Goal: Task Accomplishment & Management: Complete application form

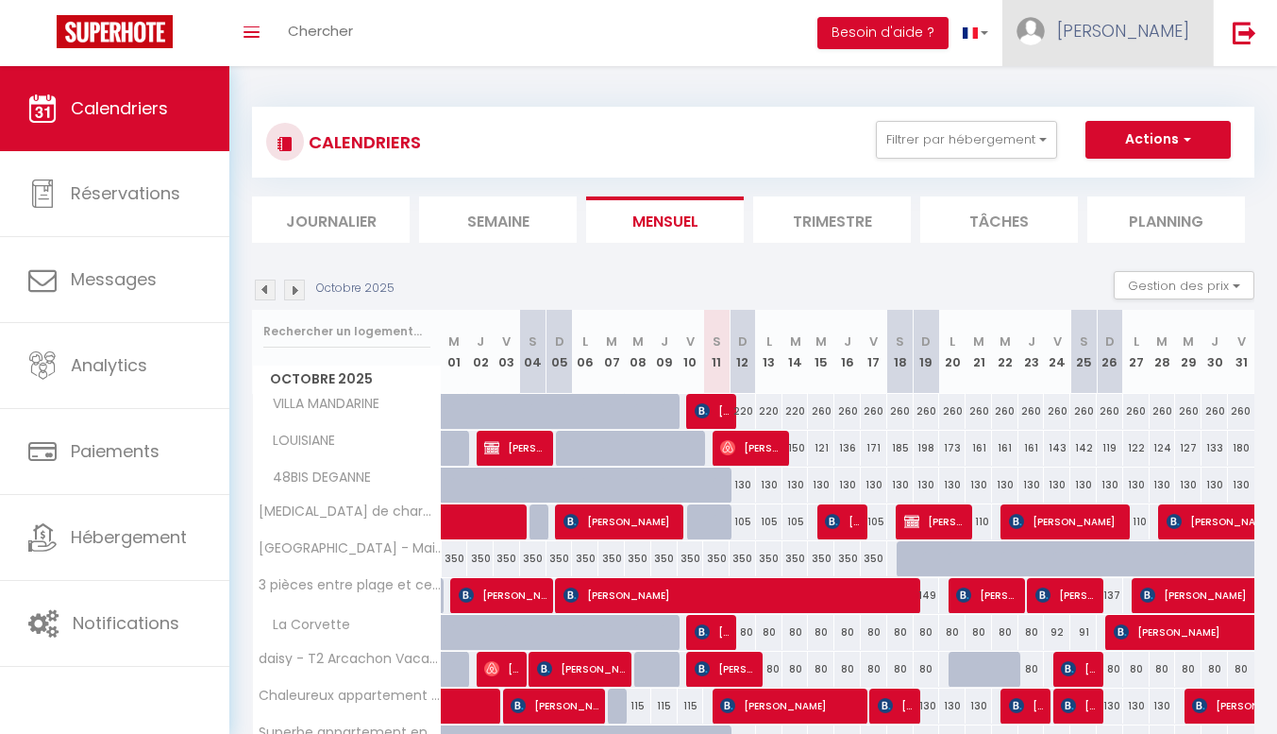
click at [1145, 30] on span "[PERSON_NAME]" at bounding box center [1123, 31] width 132 height 24
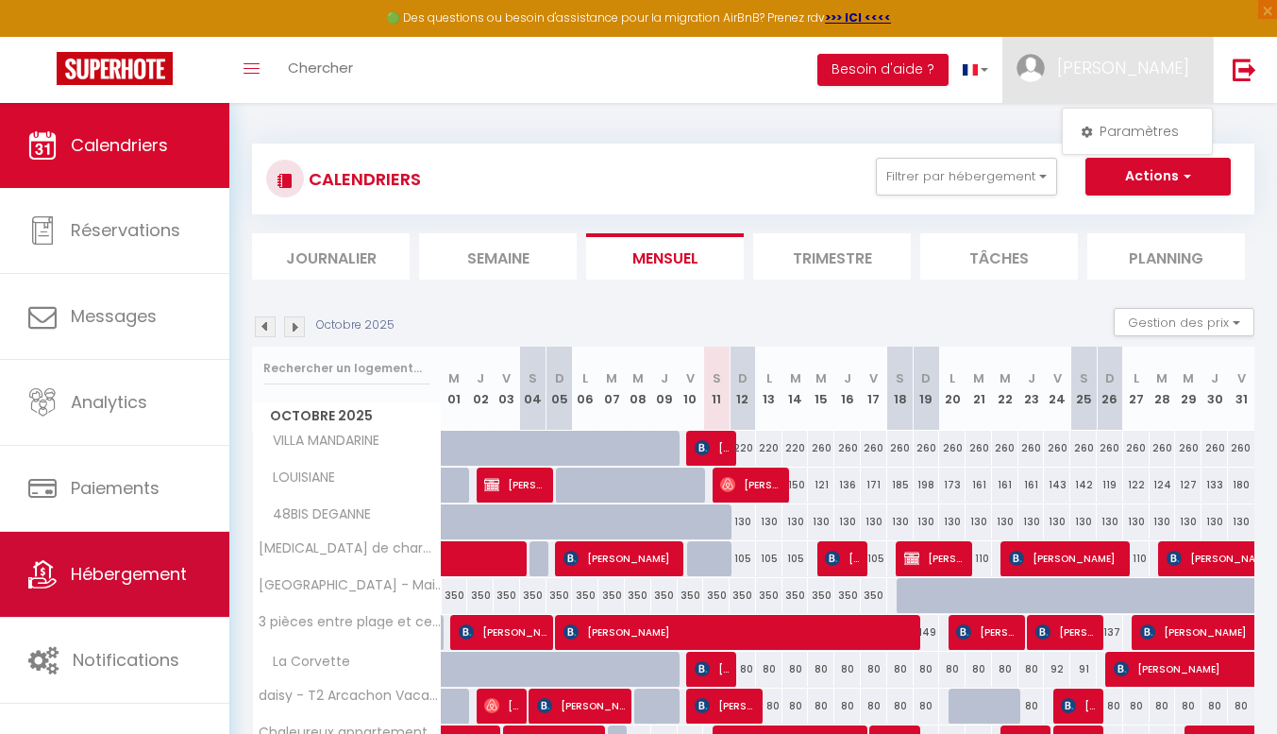
click at [108, 566] on span "Hébergement" at bounding box center [129, 574] width 116 height 24
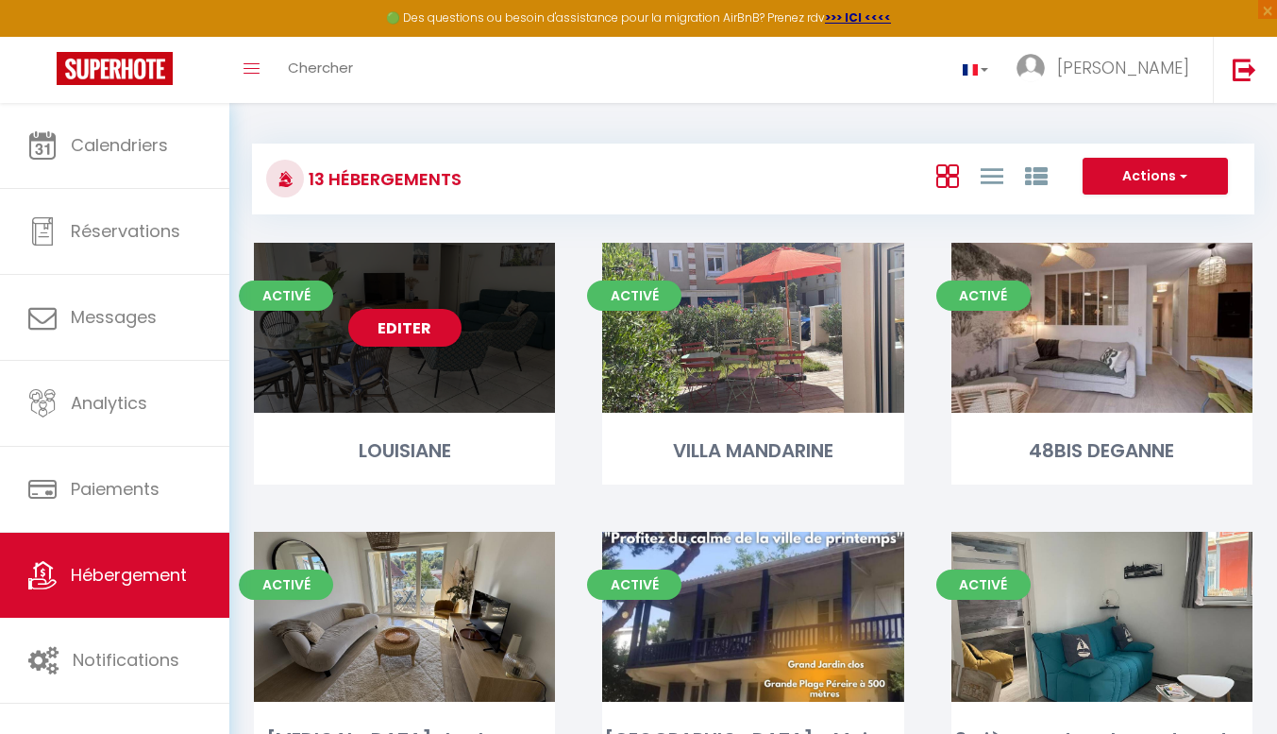
click at [392, 404] on div "Editer" at bounding box center [404, 328] width 301 height 170
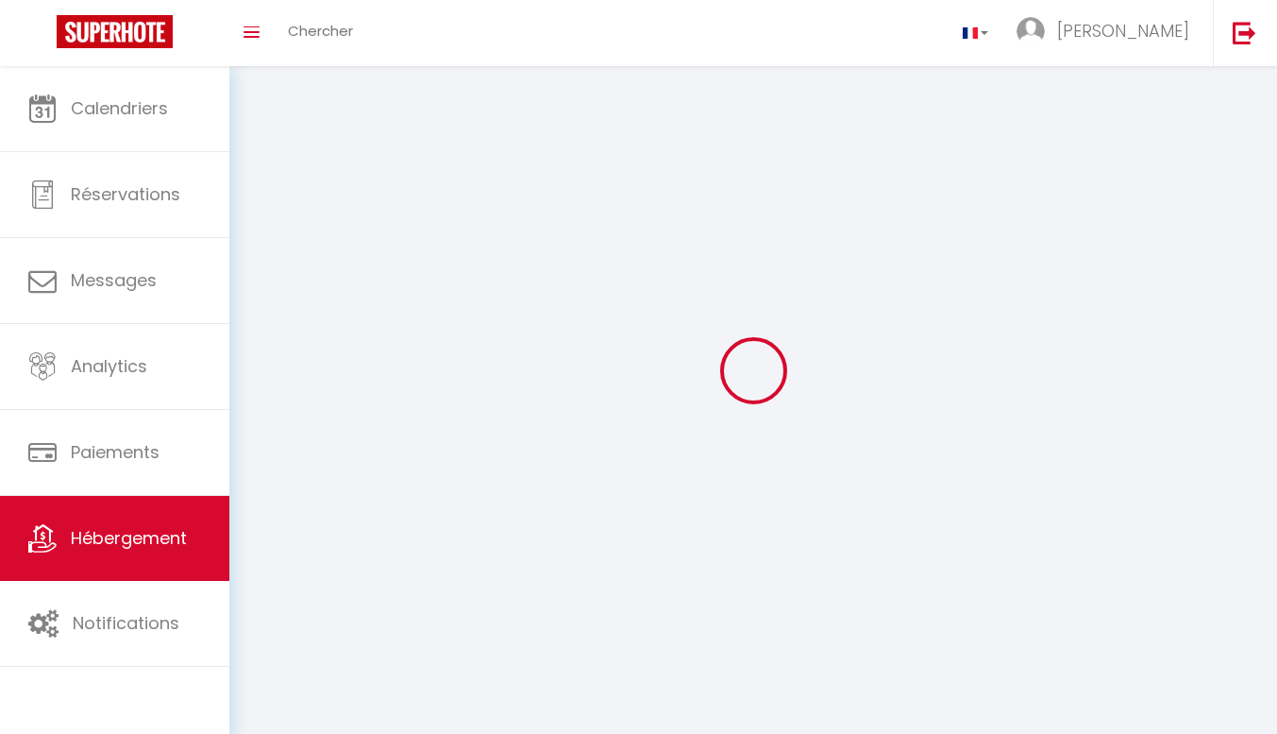
select select "28"
select select
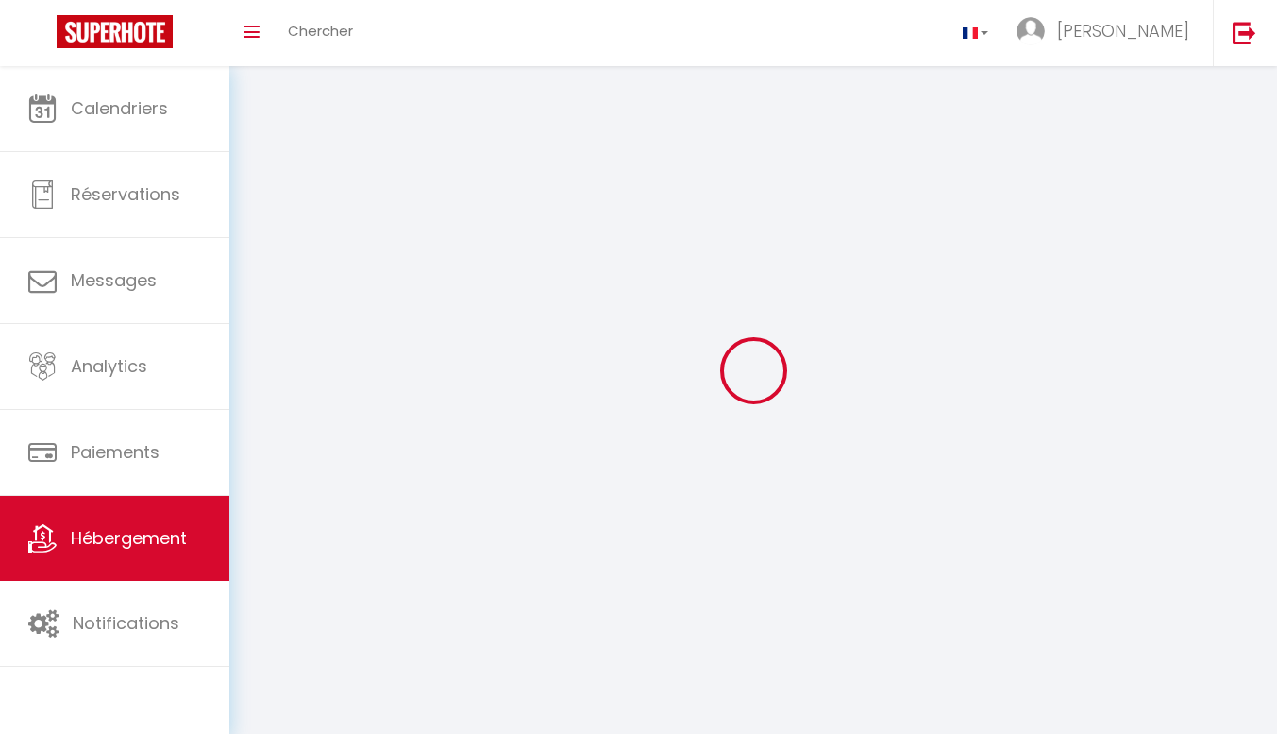
select select
checkbox input "false"
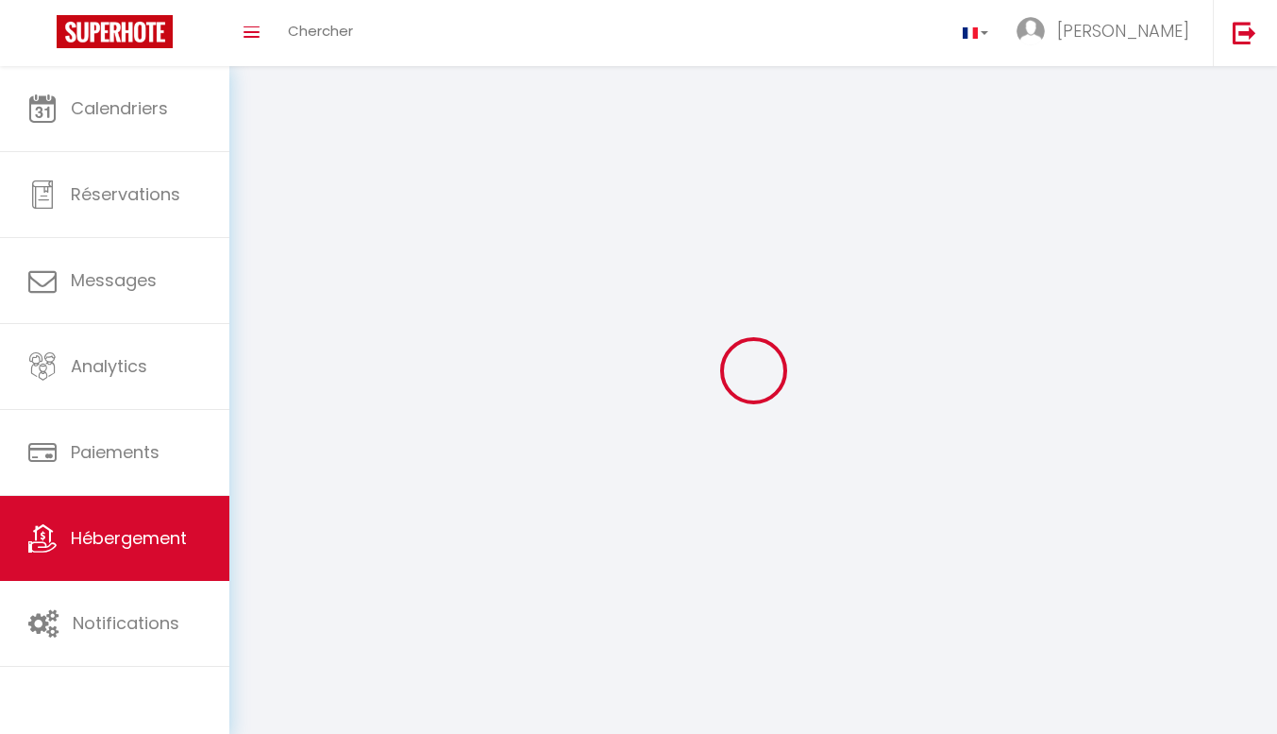
checkbox input "false"
select select
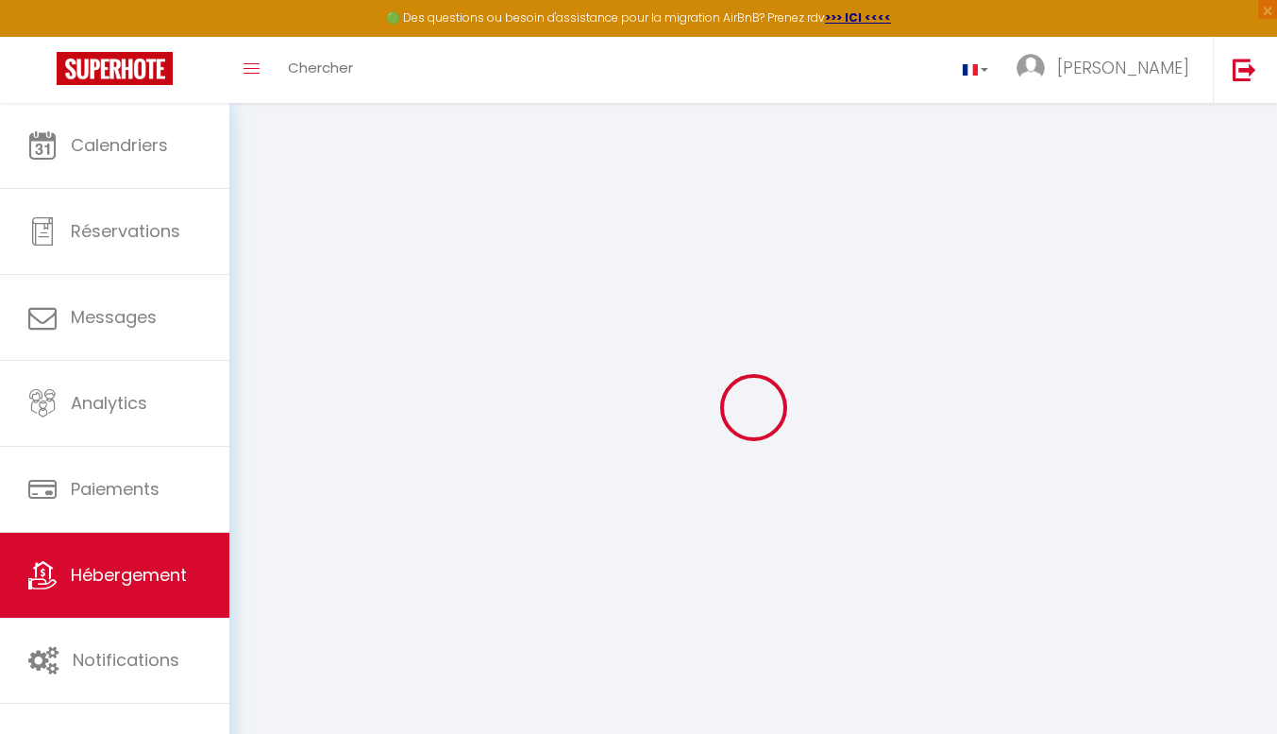
select select
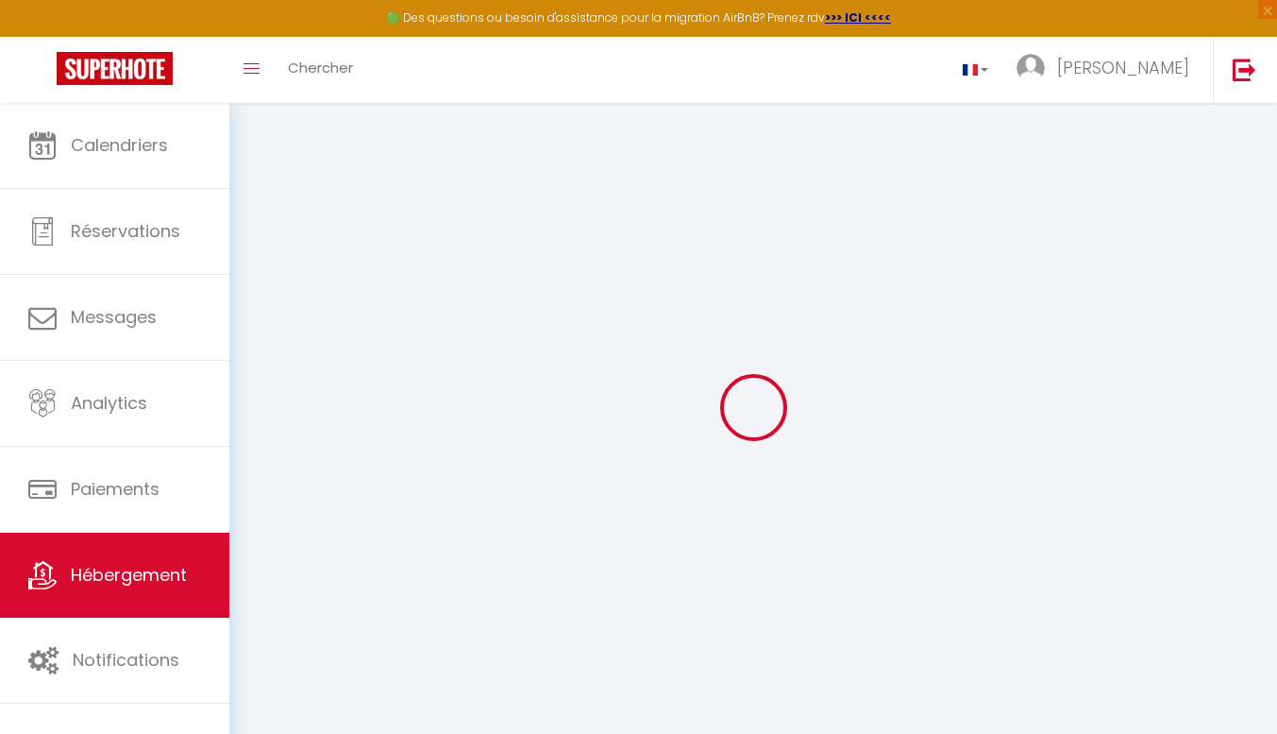
select select
checkbox input "false"
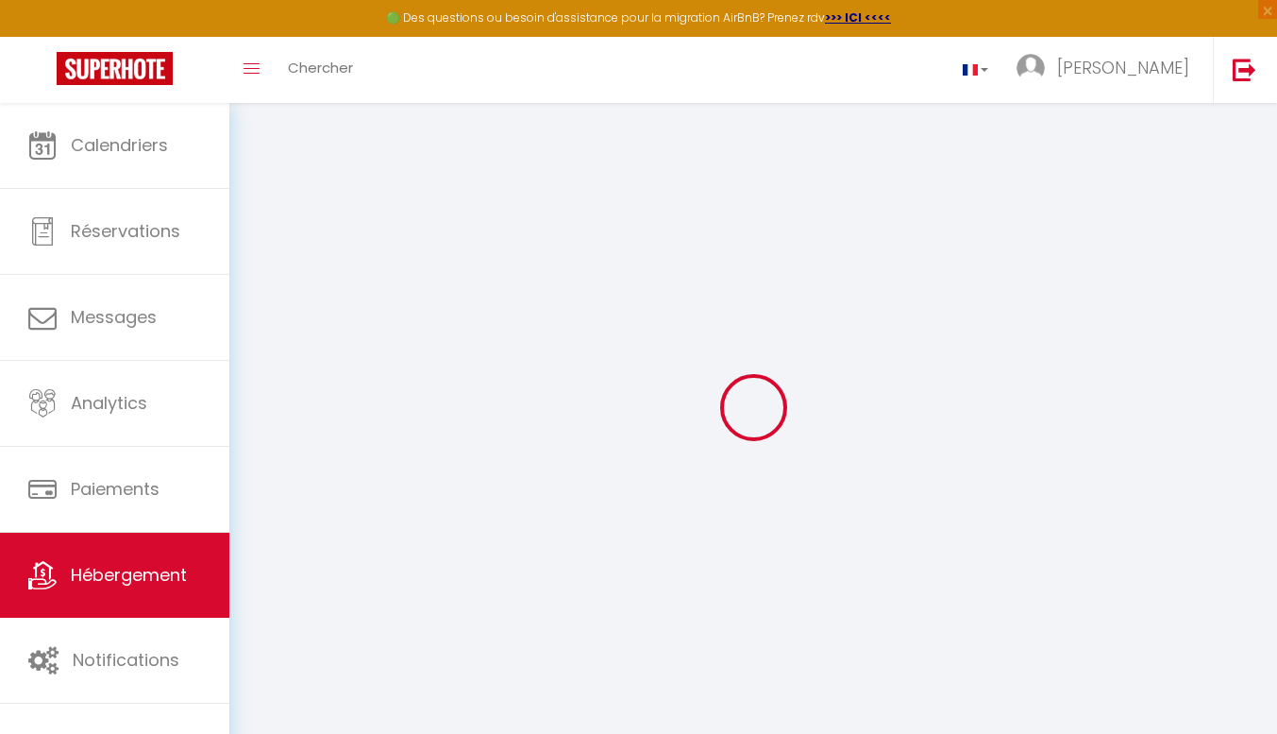
select select
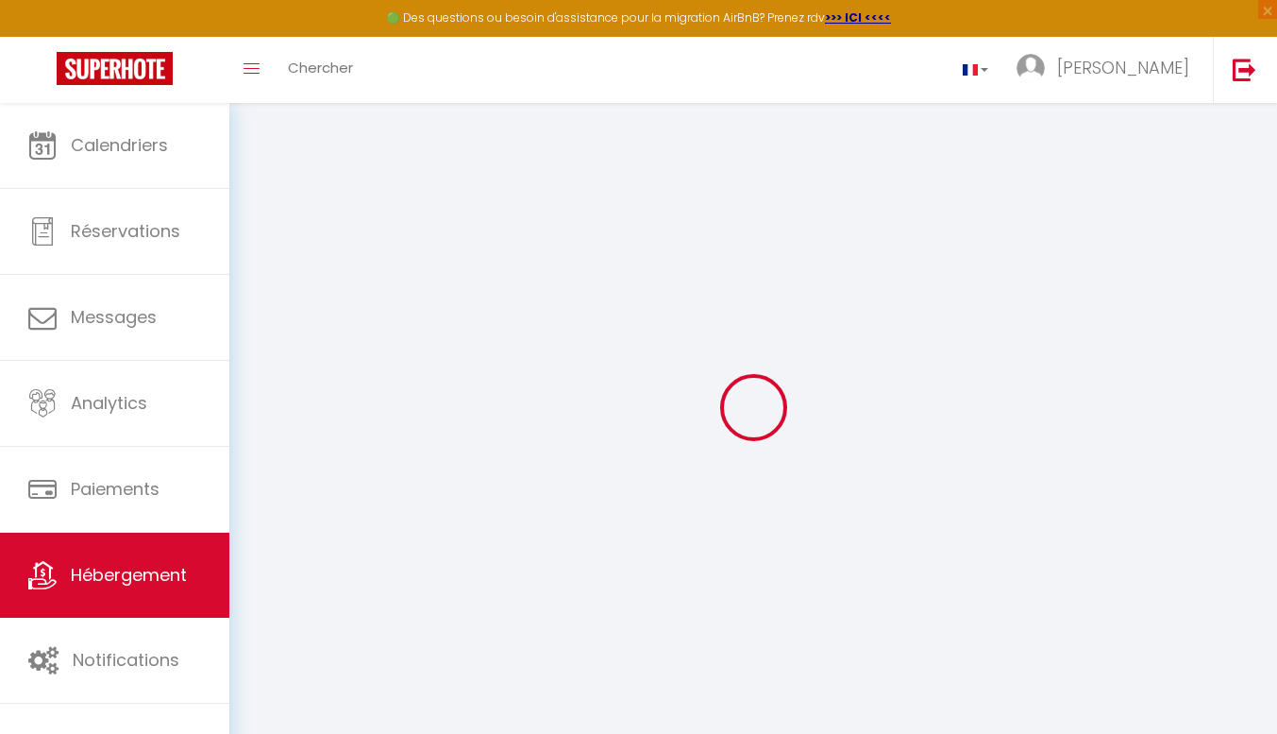
select select
checkbox input "false"
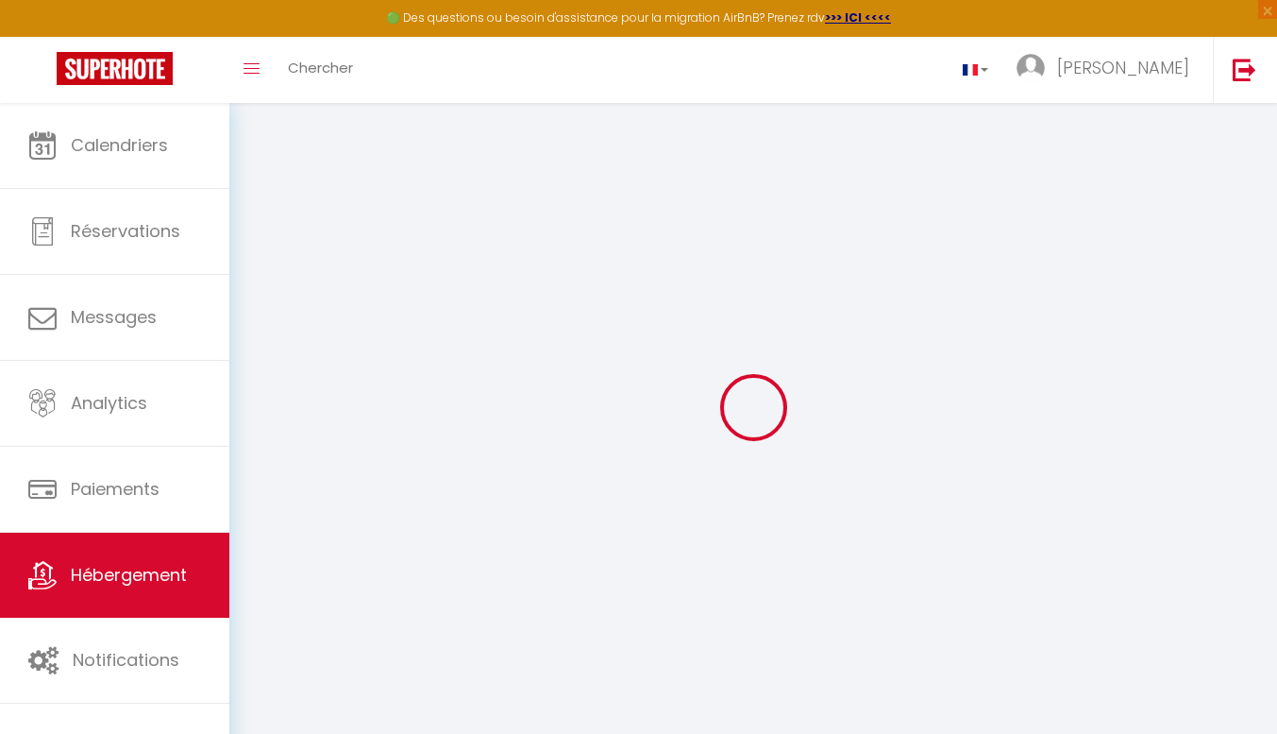
checkbox input "false"
select select
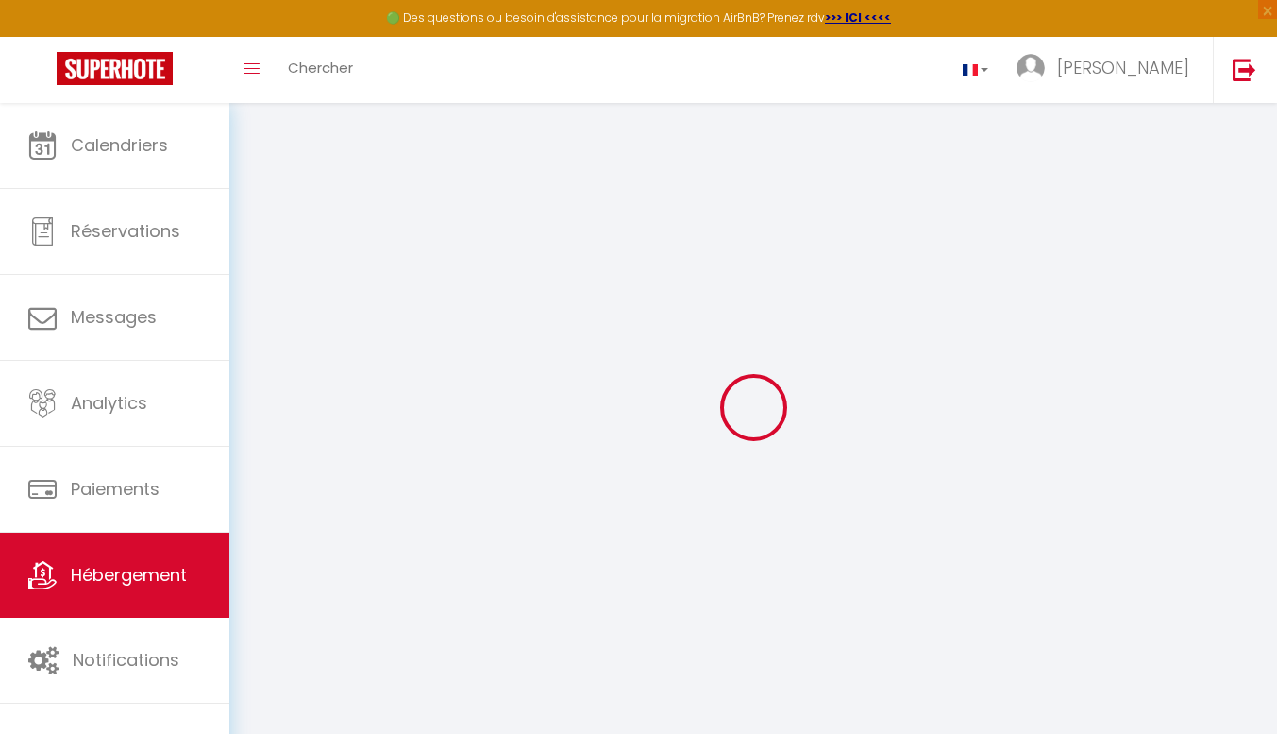
select select
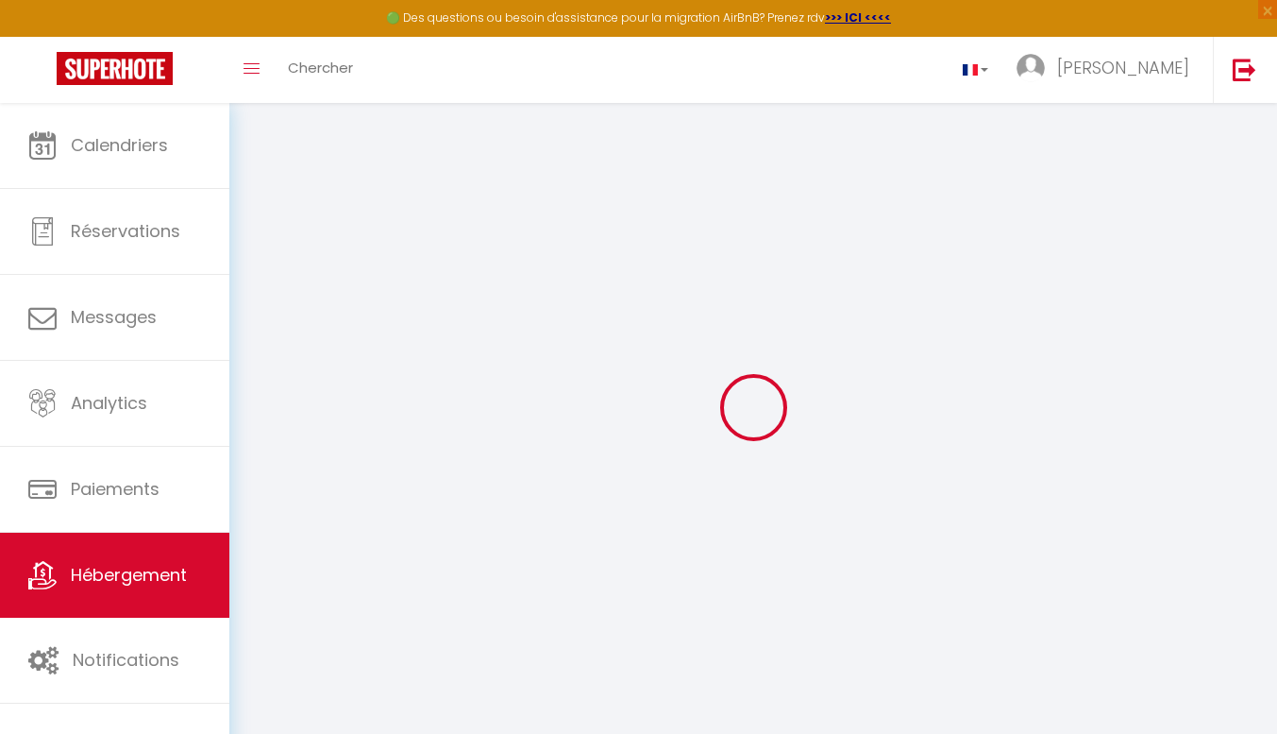
checkbox input "false"
select select
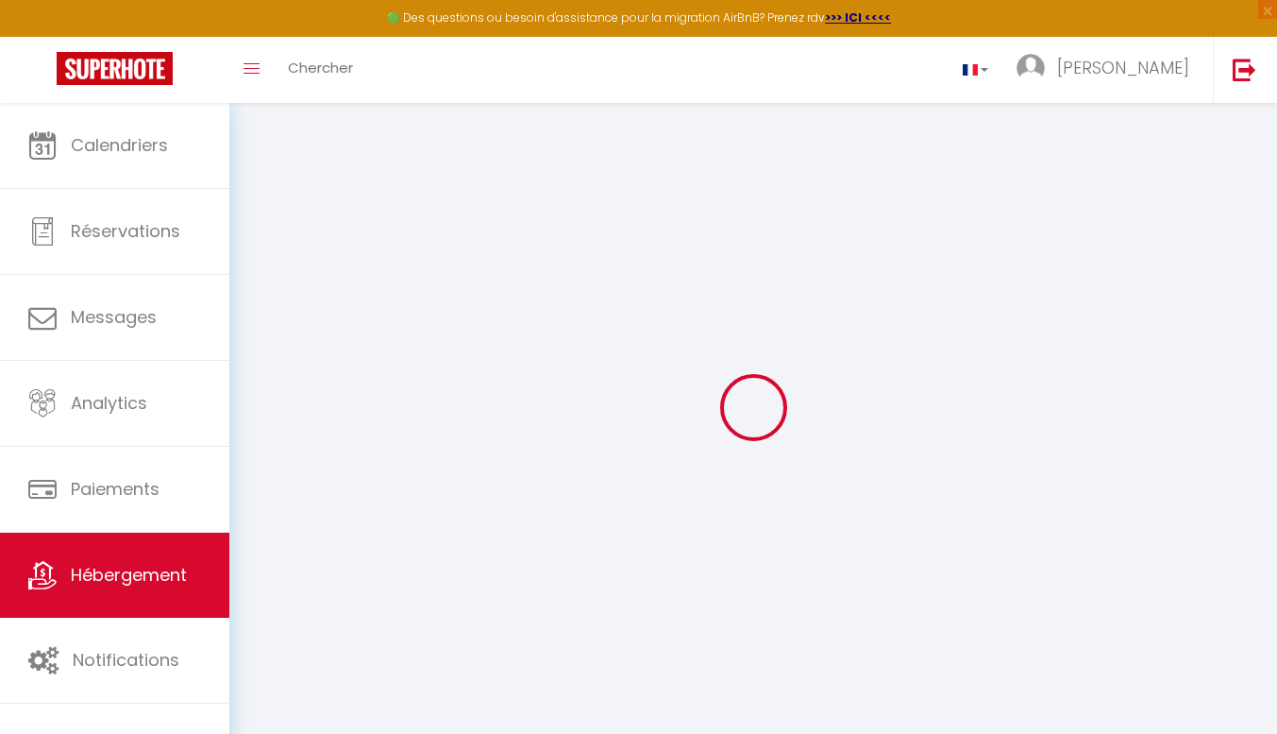
select select
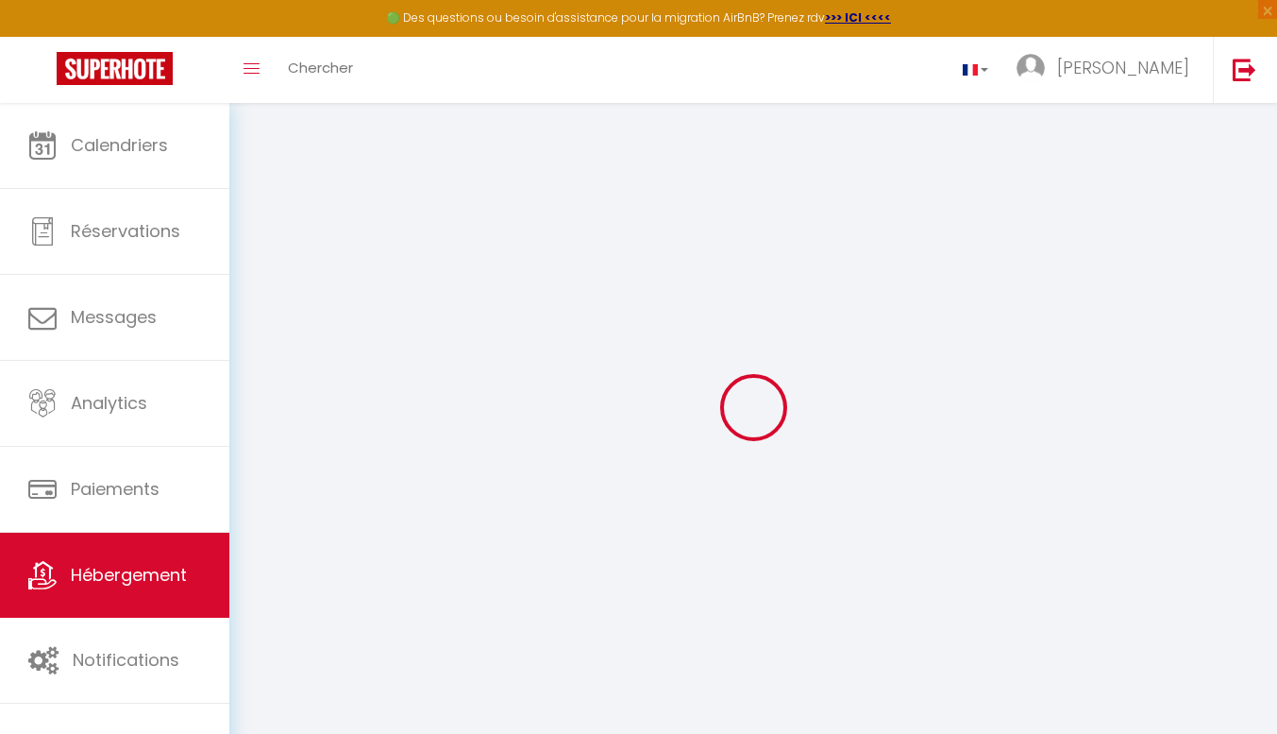
select select
checkbox input "false"
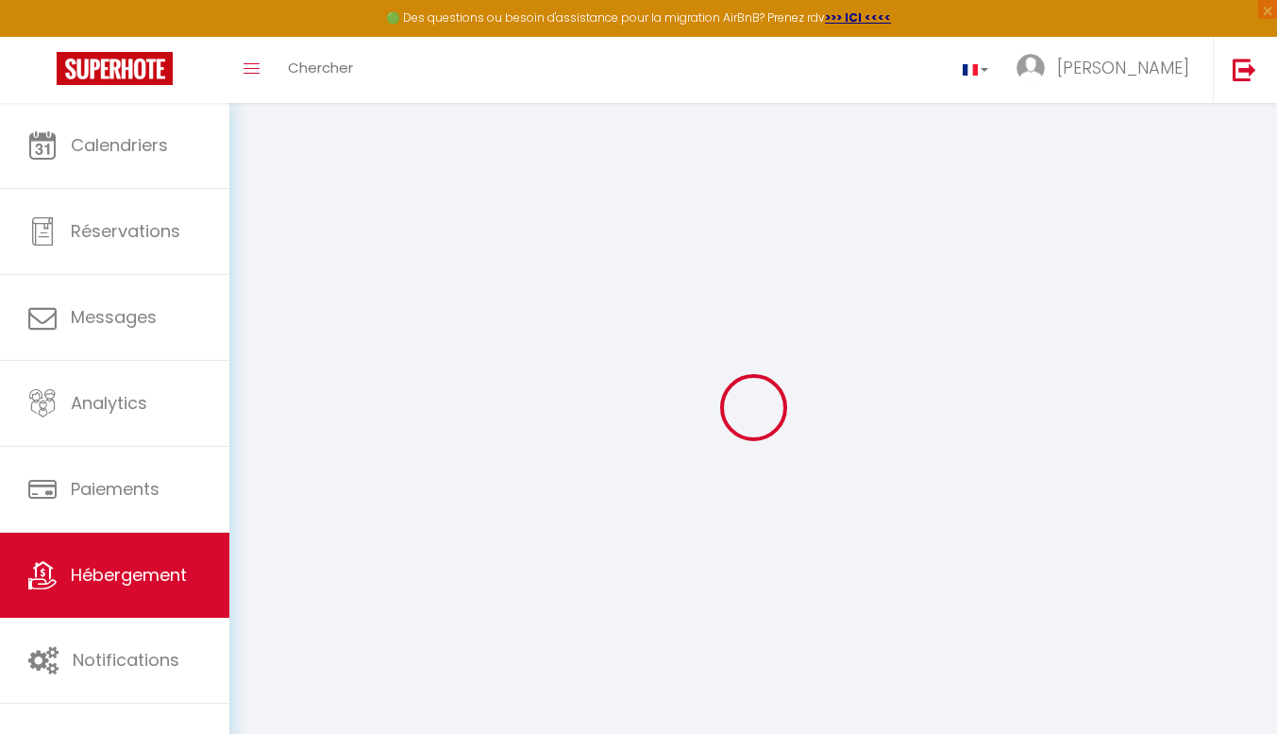
checkbox input "false"
select select
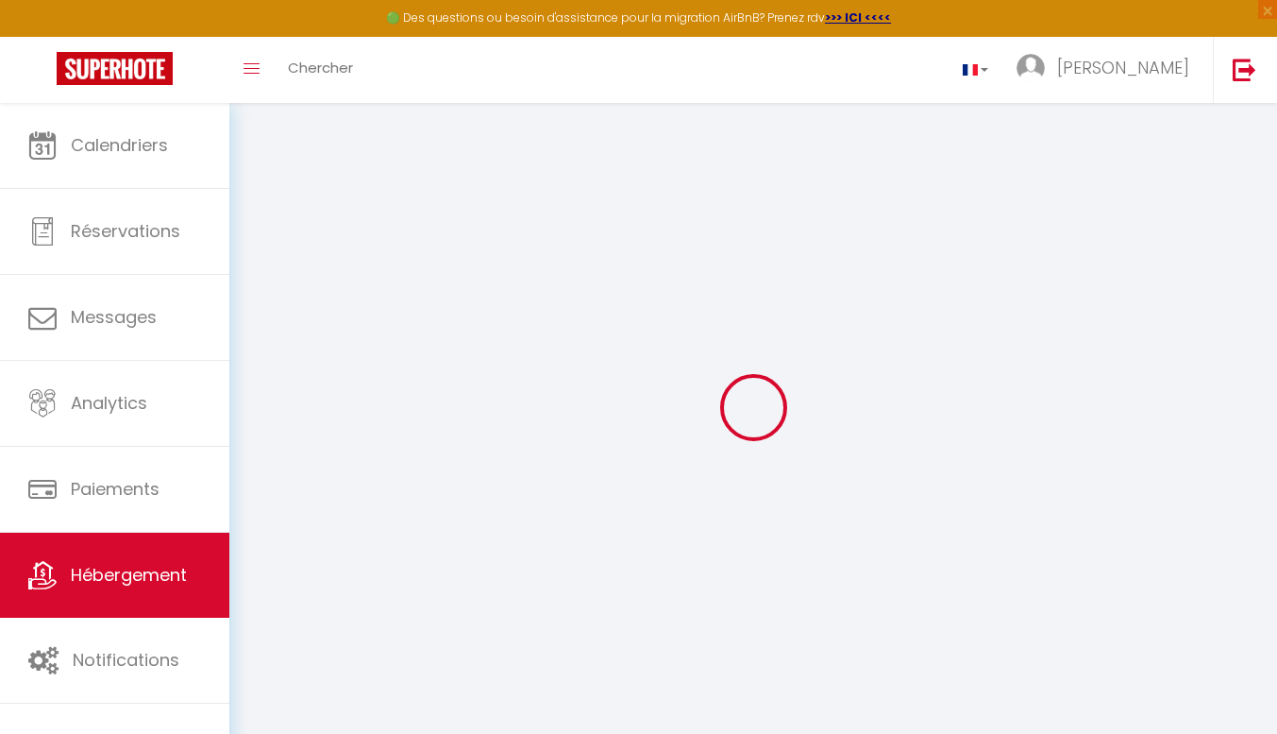
select select
checkbox input "false"
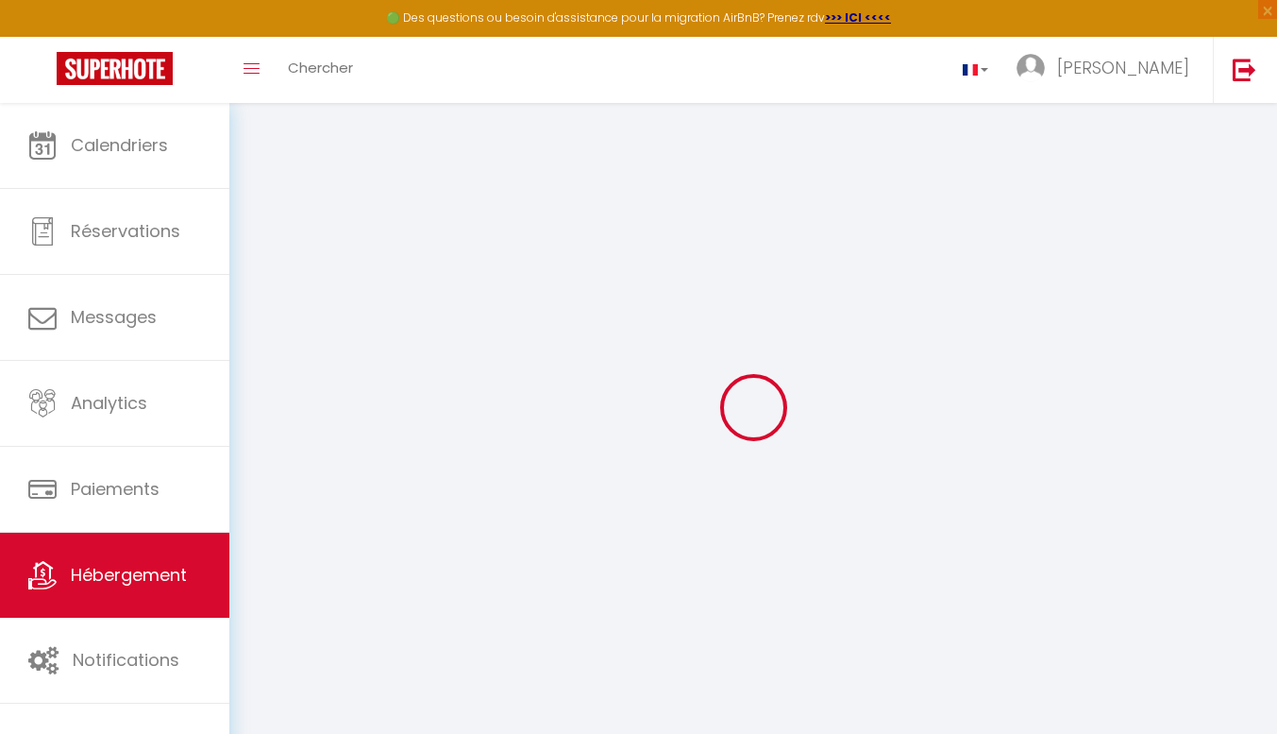
checkbox input "false"
select select
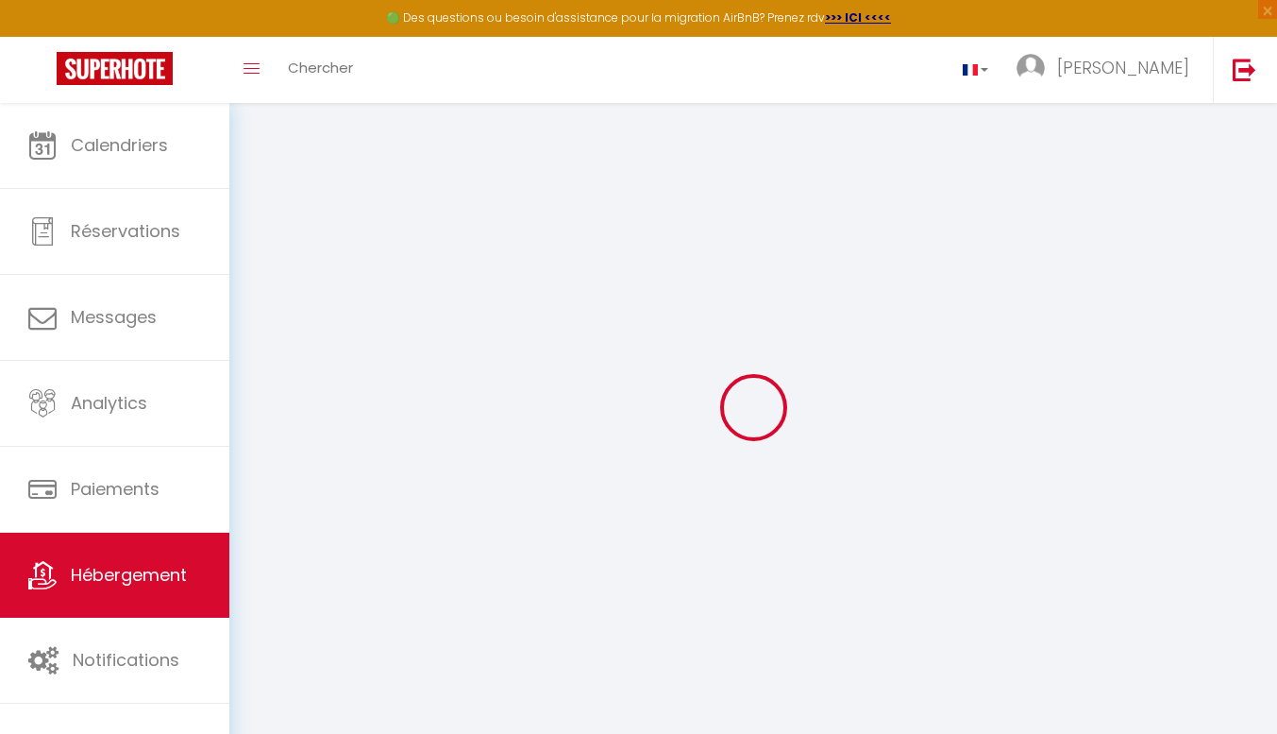
type input "LOUISIANE"
type input "SARL"
type input "ALEZAN"
type input "[STREET_ADDRESS][PERSON_NAME]"
type input "33.121"
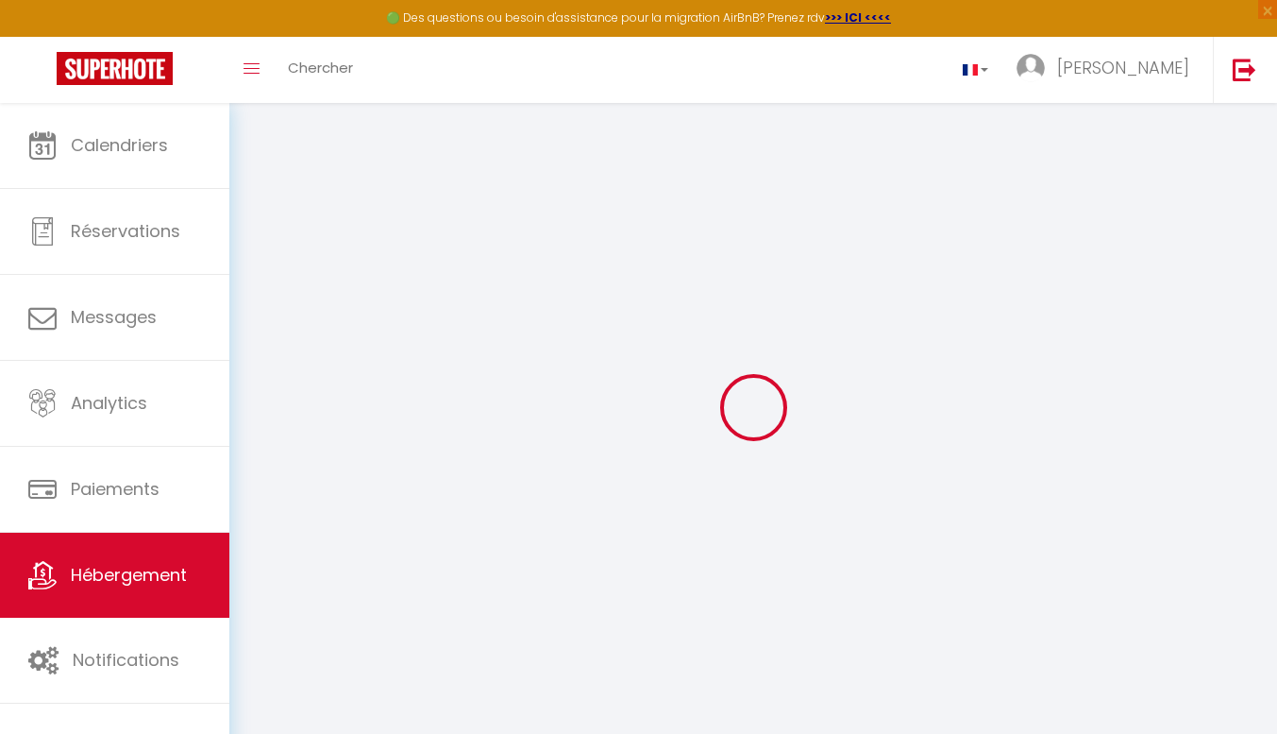
type input "CARCANS"
select select "2"
type input "140"
type input "60"
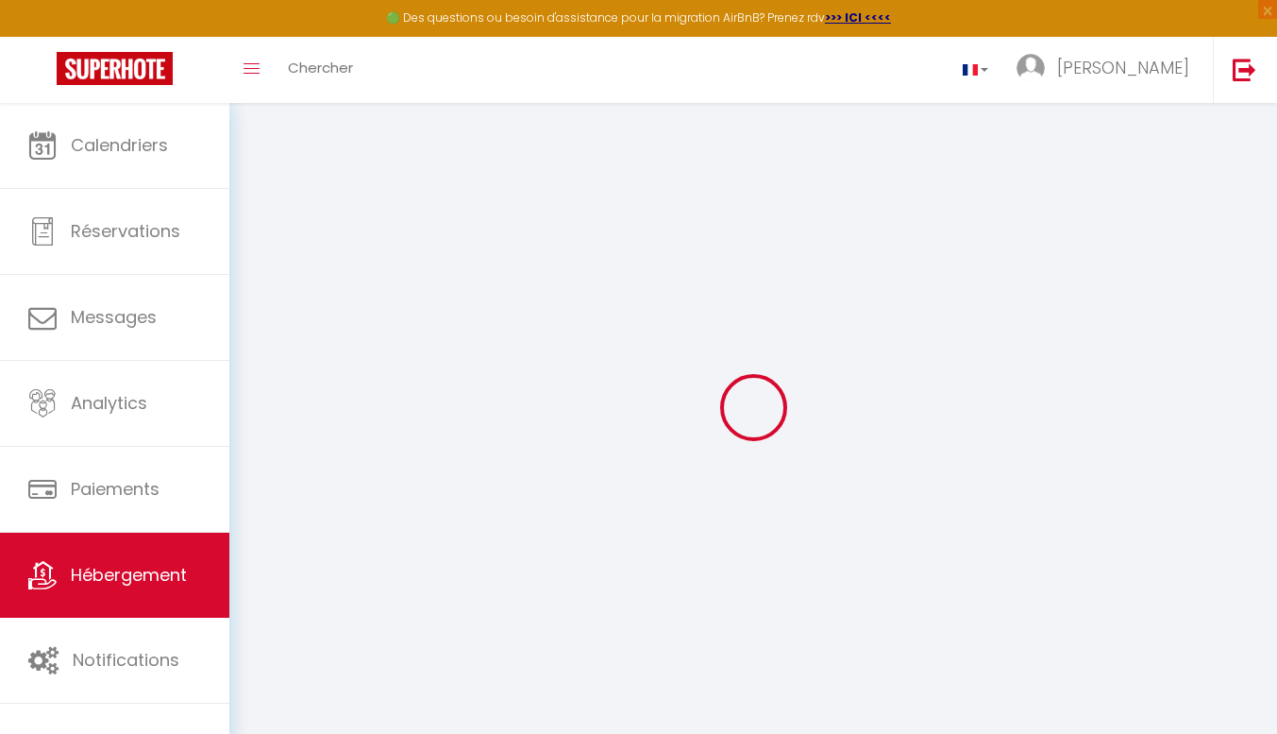
type input "500"
select select
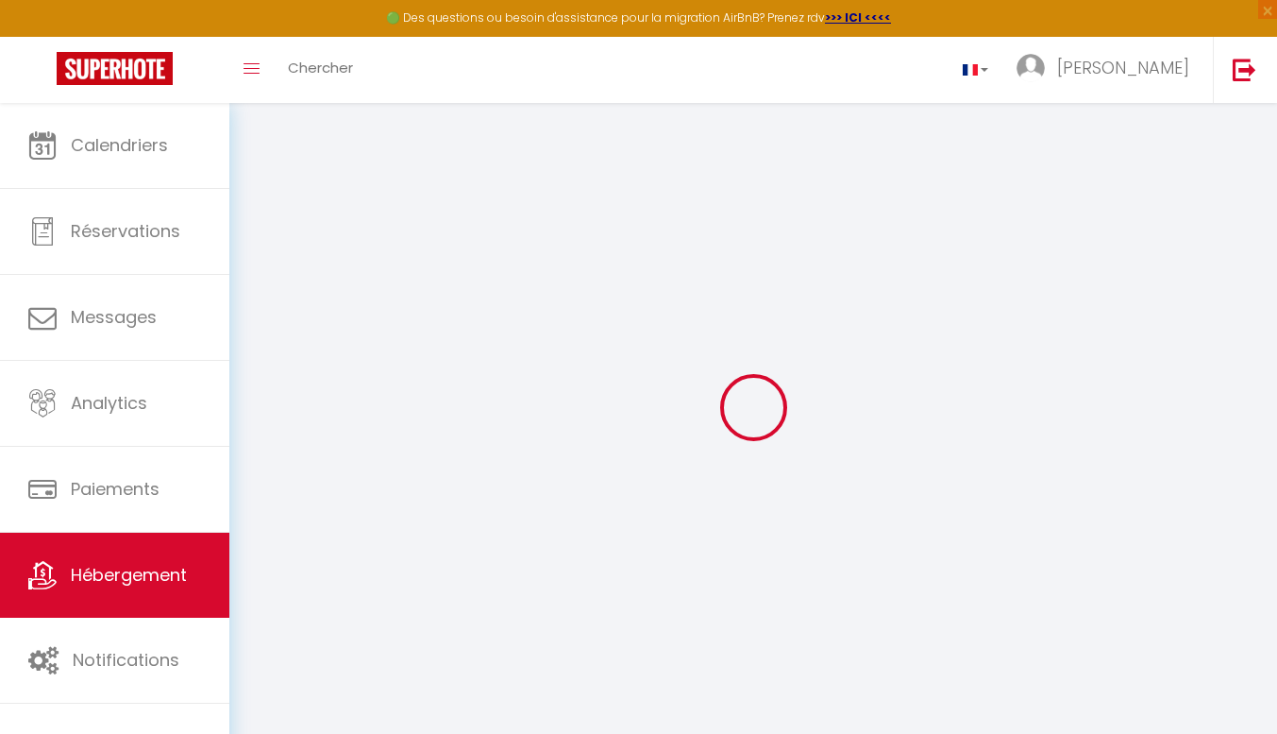
select select
type input "[STREET_ADDRESS]"
type input "33120"
type input "ARCACHON"
type input "[EMAIL_ADDRESS][DOMAIN_NAME]"
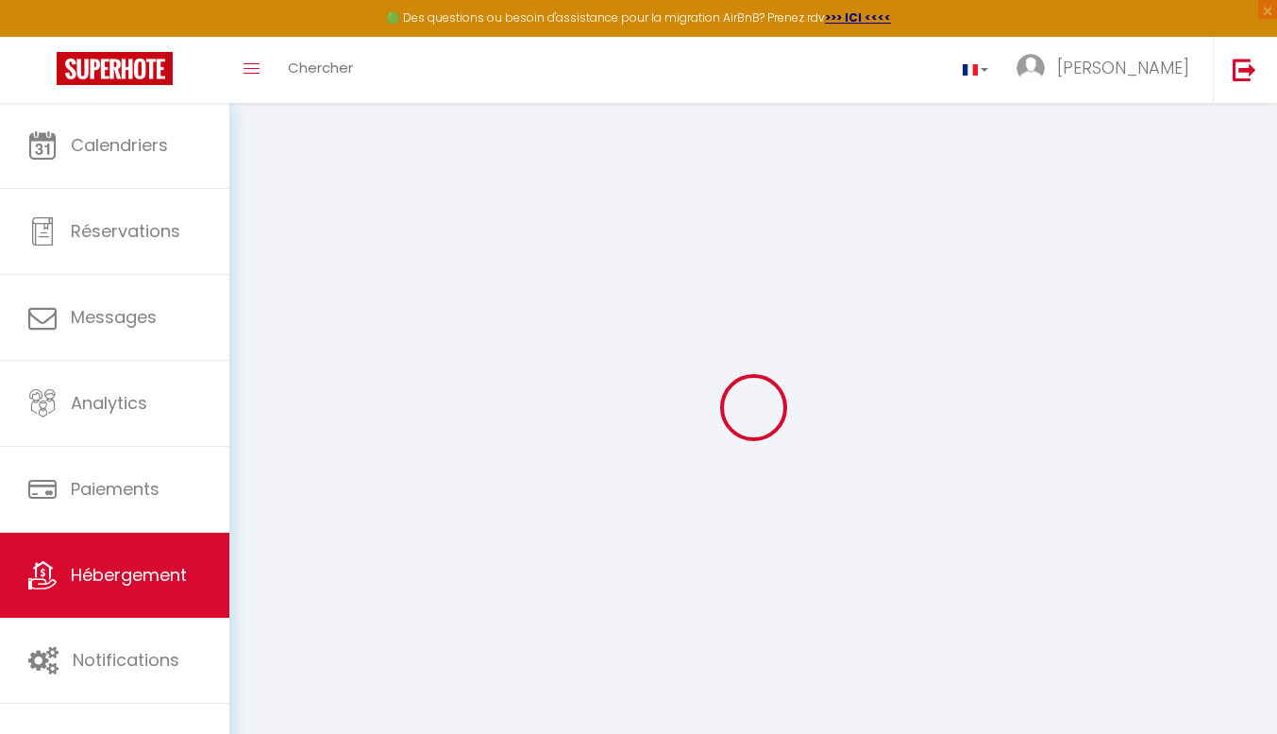
select select
checkbox input "false"
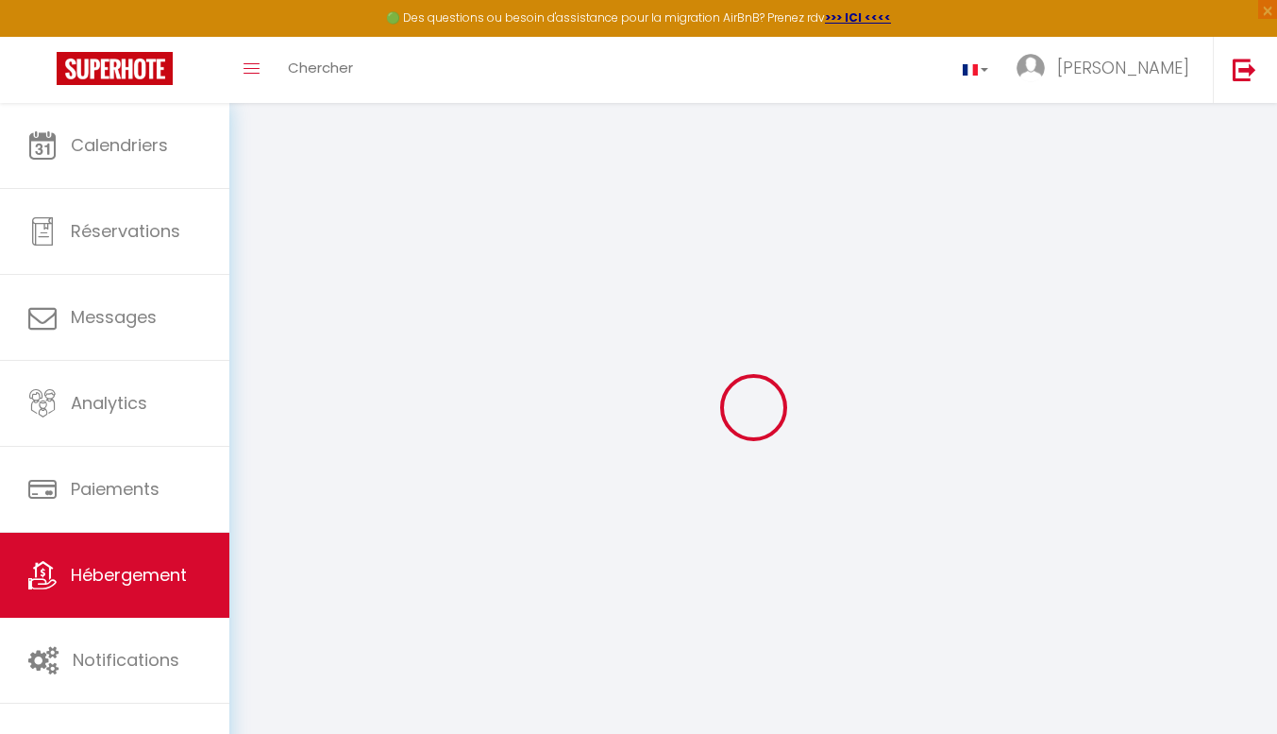
select select
type input "15"
type input "60"
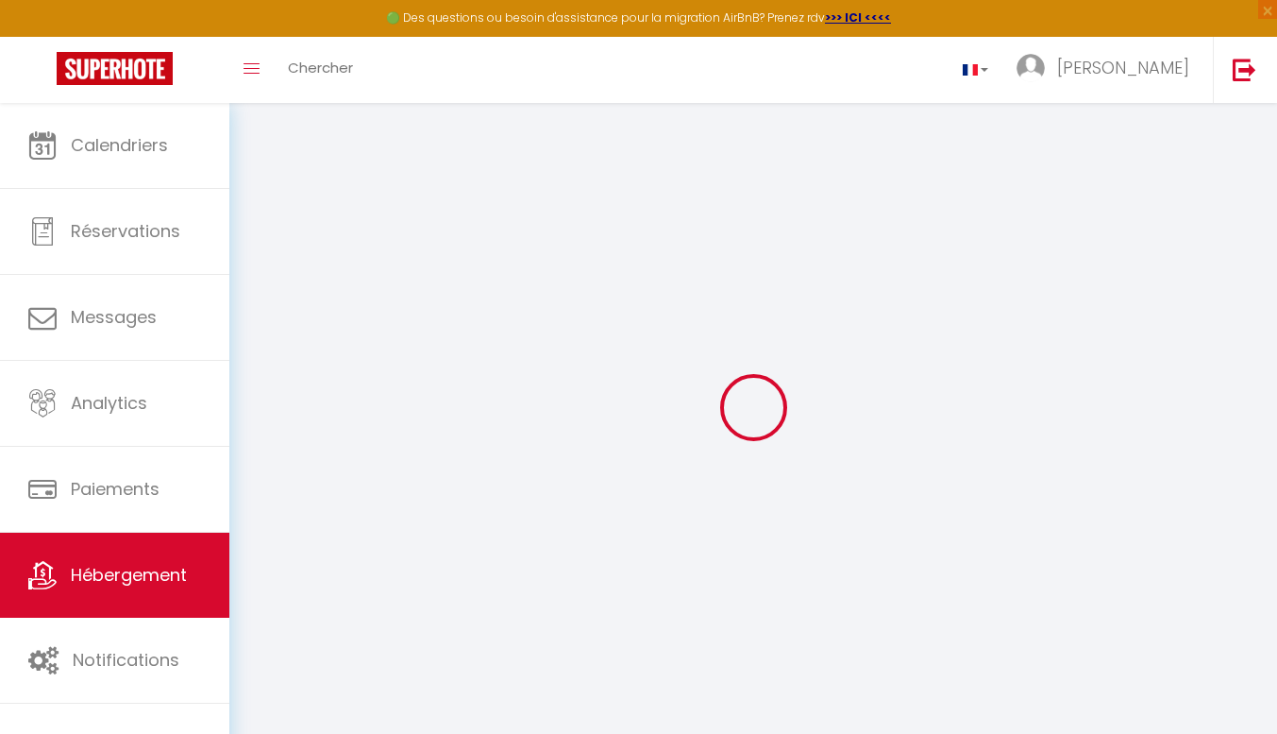
type input "0"
select select
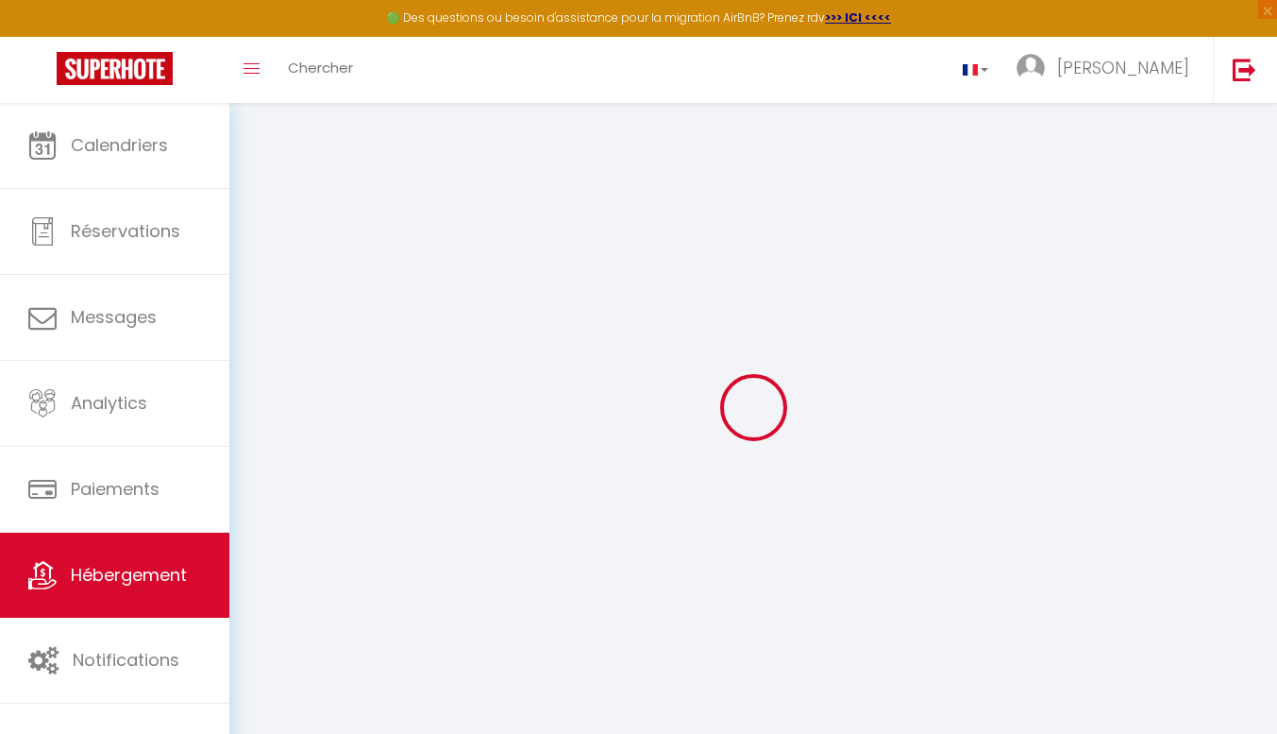
select select
checkbox input "false"
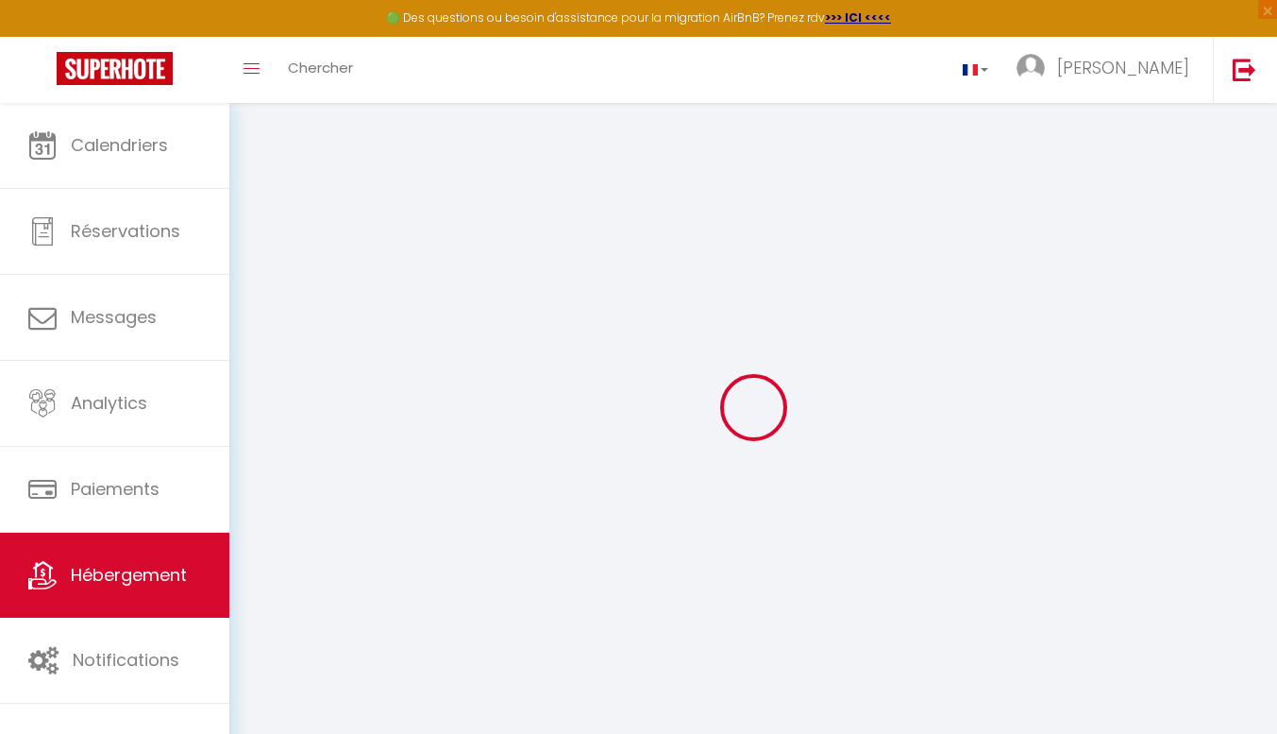
checkbox input "false"
select select
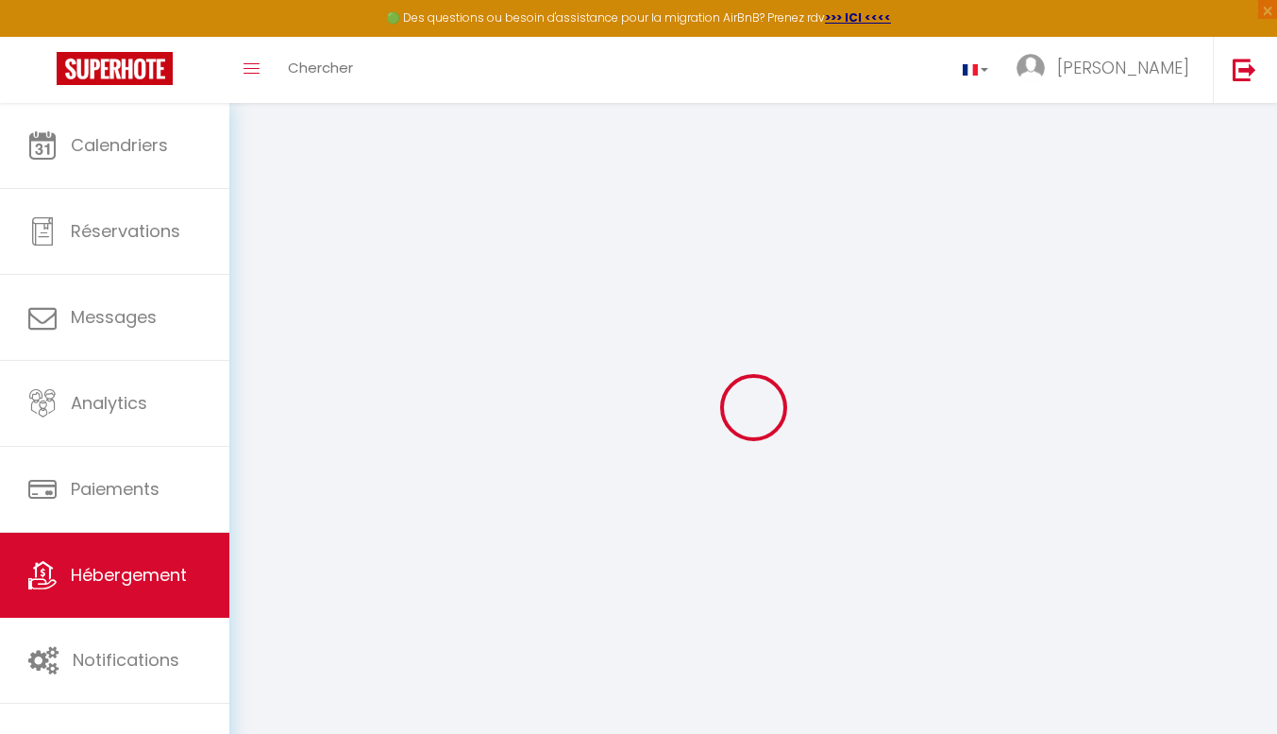
select select
checkbox input "false"
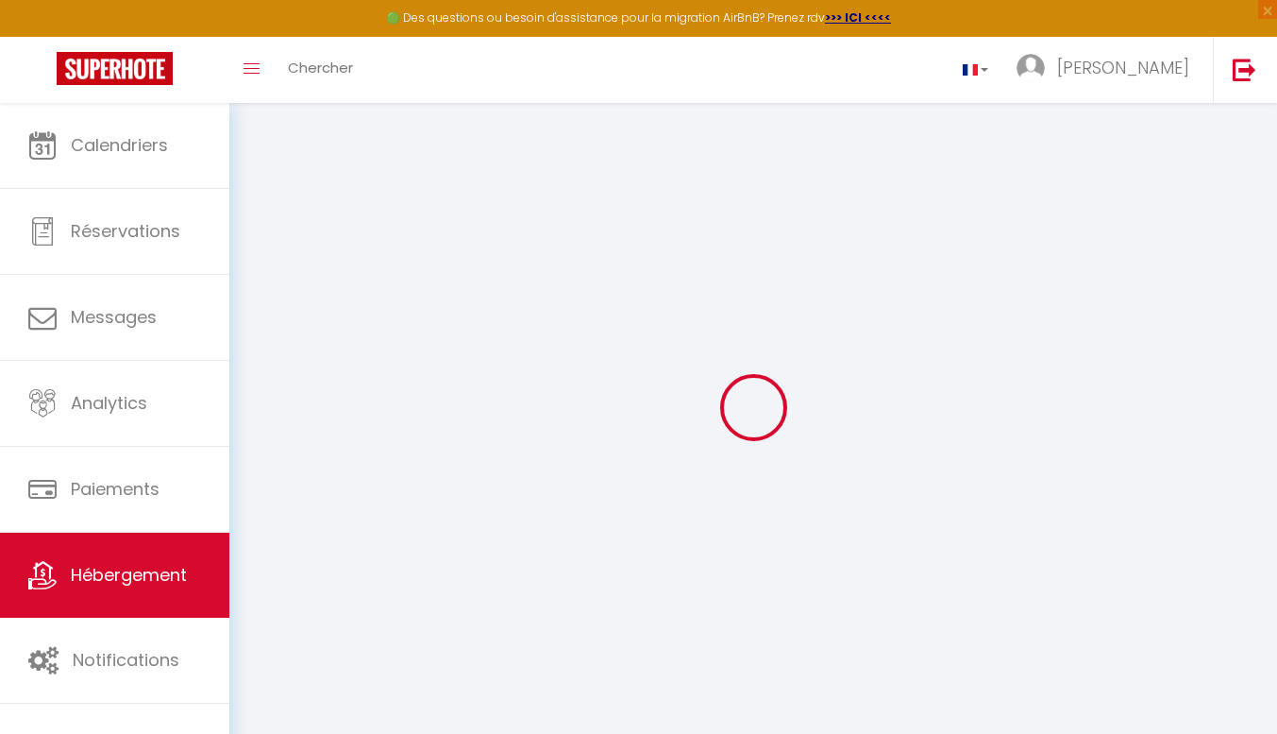
checkbox input "false"
select select
checkbox input "false"
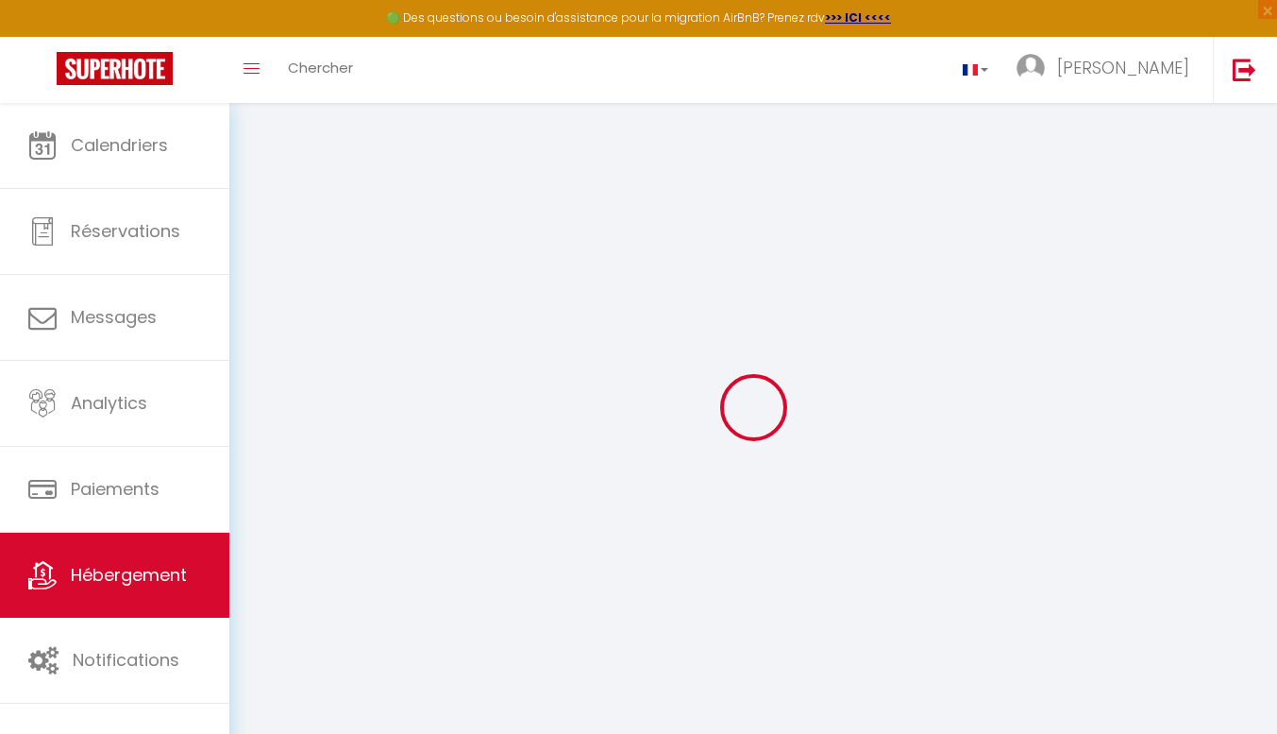
checkbox input "false"
select select
checkbox input "false"
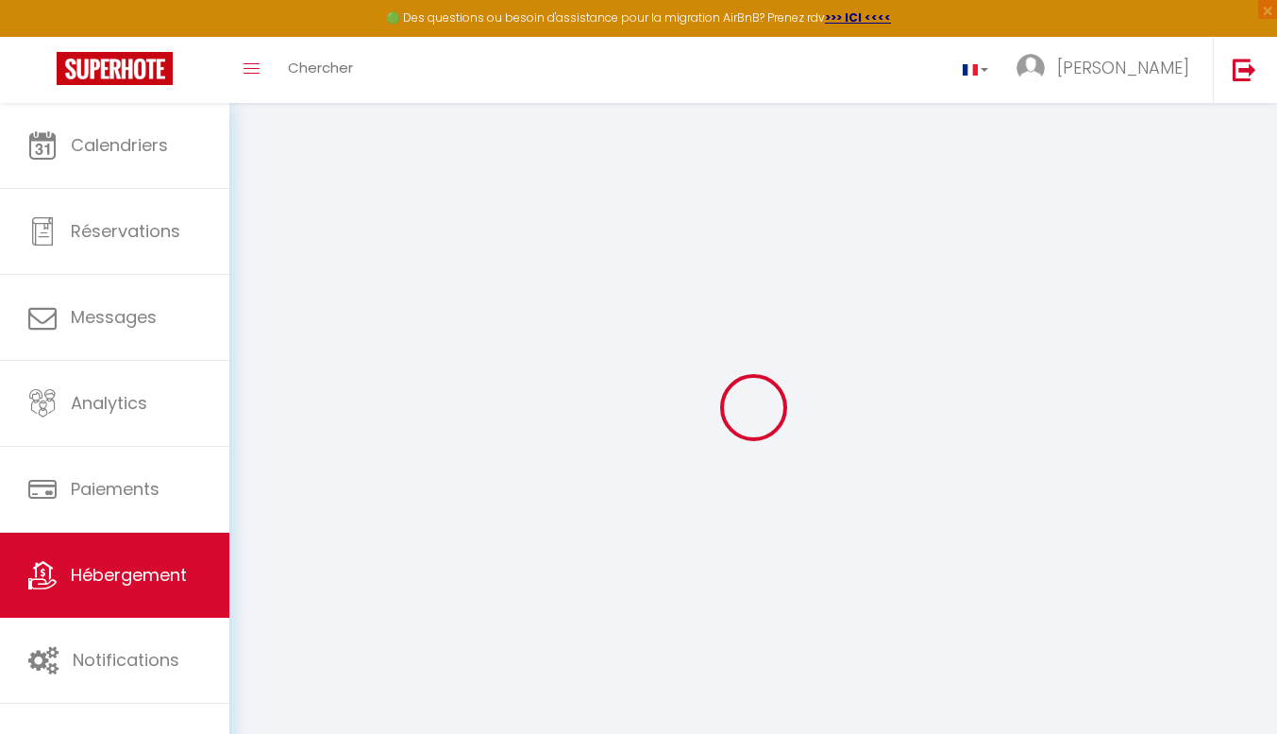
checkbox input "false"
select select "15:00"
select select "20:30"
select select "10:00"
select select "30"
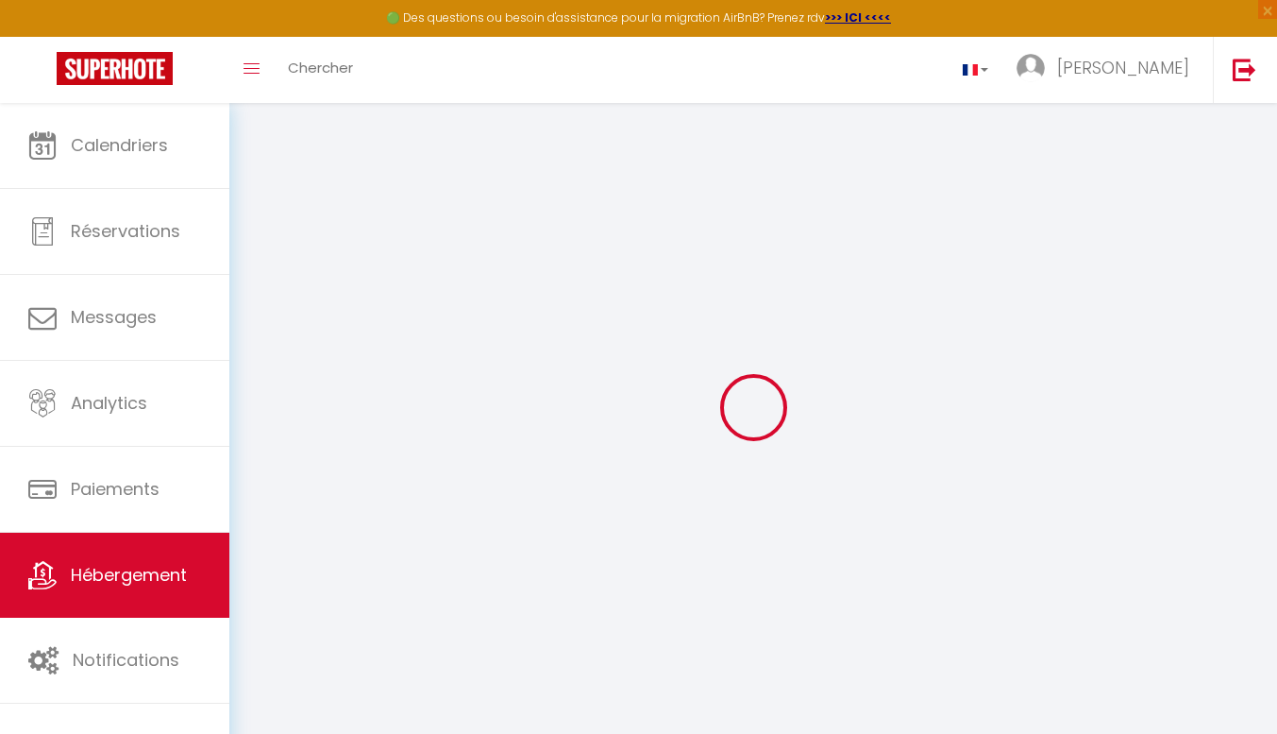
select select "30"
select select
checkbox input "false"
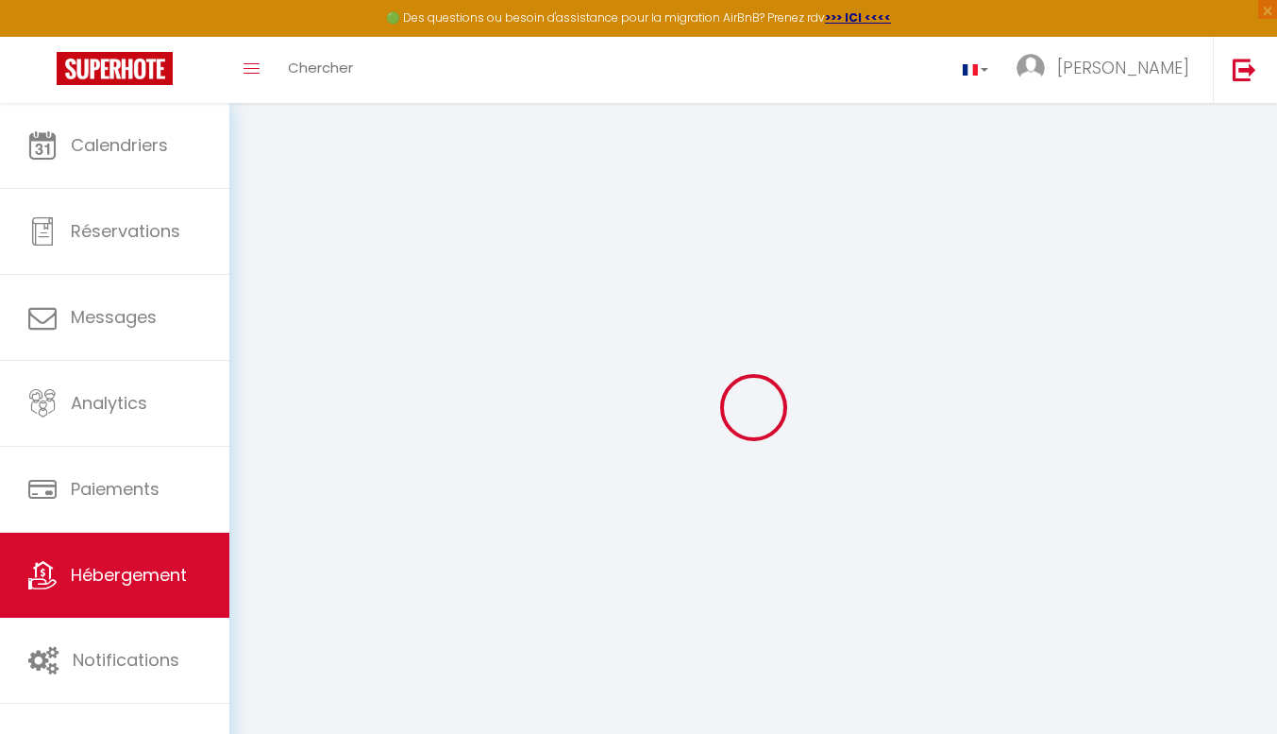
checkbox input "false"
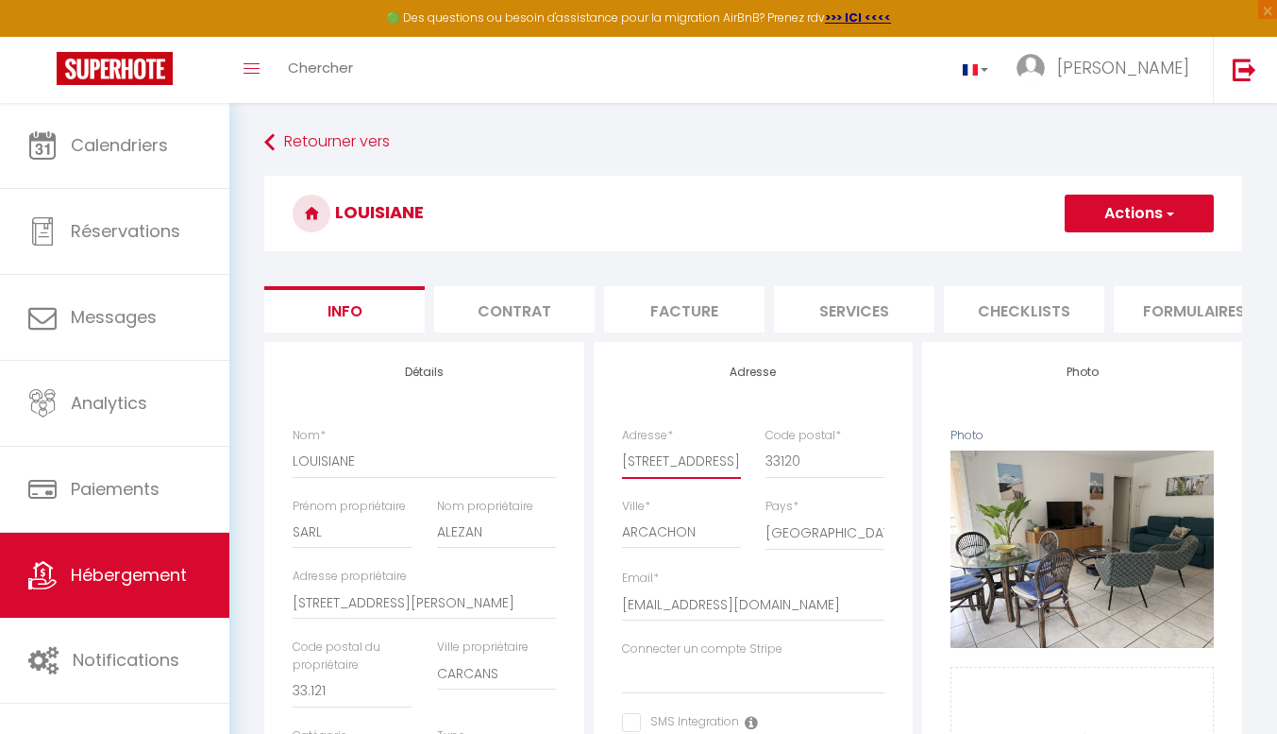
click at [703, 465] on input "[STREET_ADDRESS]" at bounding box center [681, 461] width 119 height 34
click at [746, 472] on div "Adresse * [STREET_ADDRESS]" at bounding box center [682, 462] width 144 height 71
